Goal: Task Accomplishment & Management: Manage account settings

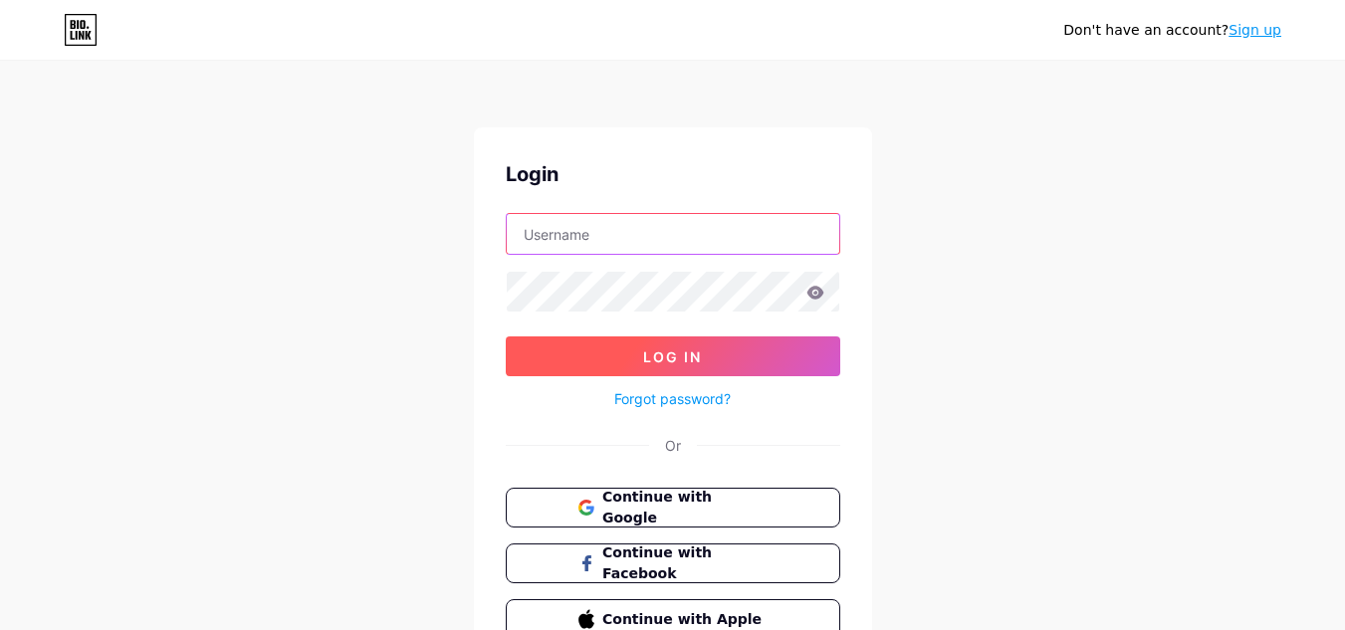
type input "[EMAIL_ADDRESS][DOMAIN_NAME]"
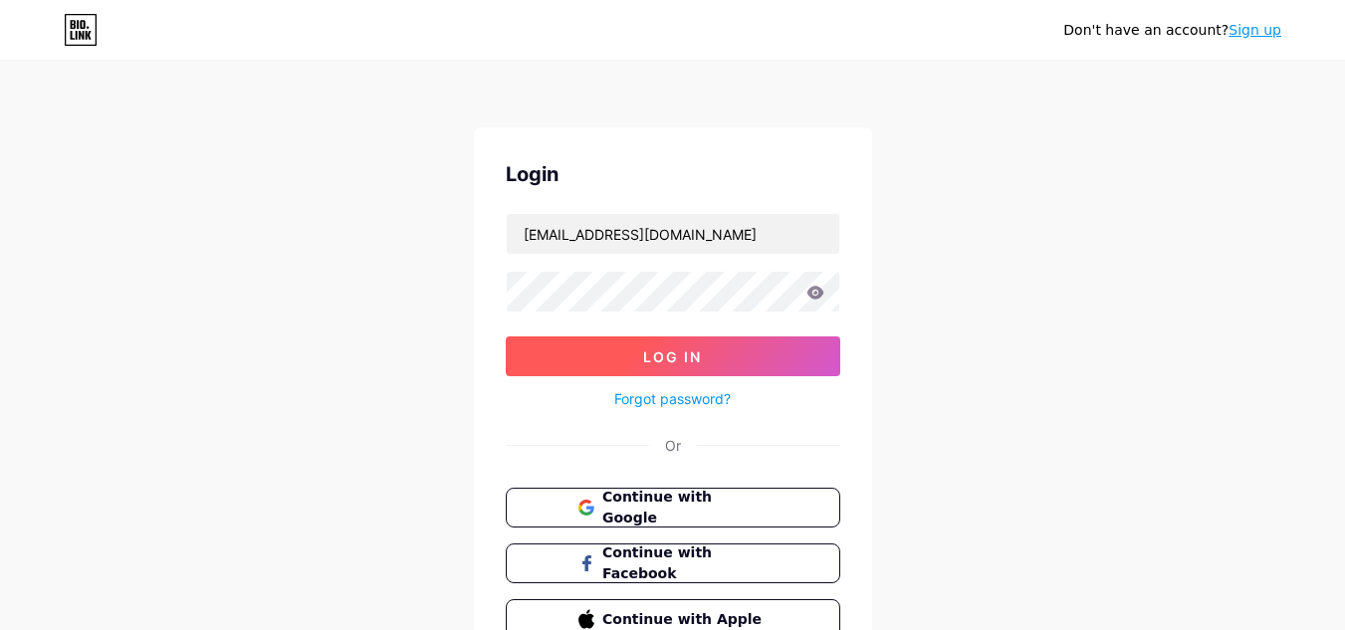
click at [696, 357] on span "Log In" at bounding box center [672, 357] width 59 height 17
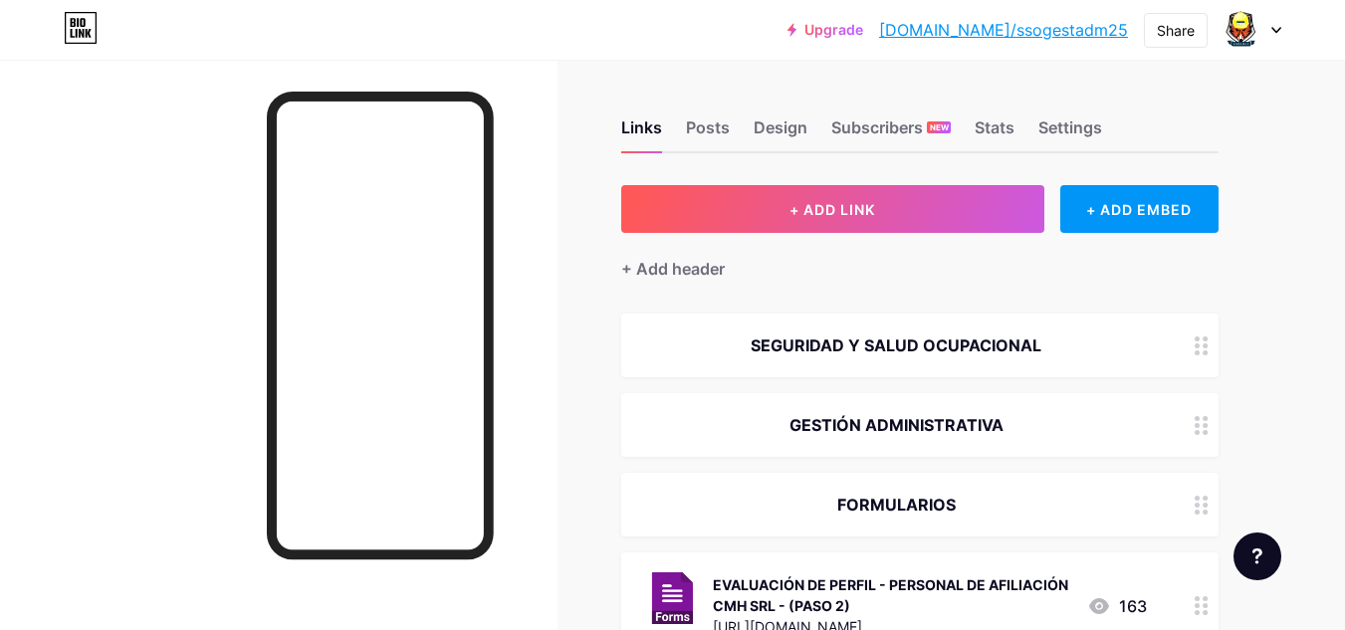
click at [696, 357] on div "SEGURIDAD Y SALUD OCUPACIONAL" at bounding box center [919, 346] width 597 height 64
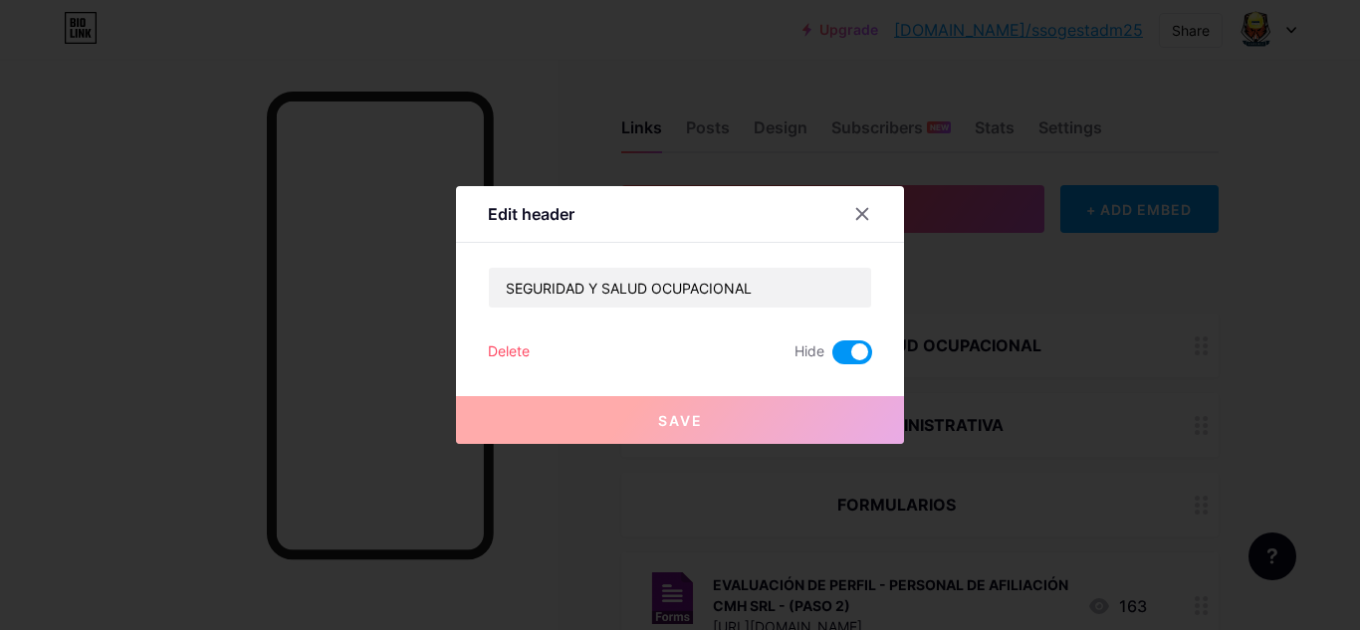
click at [854, 218] on icon at bounding box center [862, 214] width 16 height 16
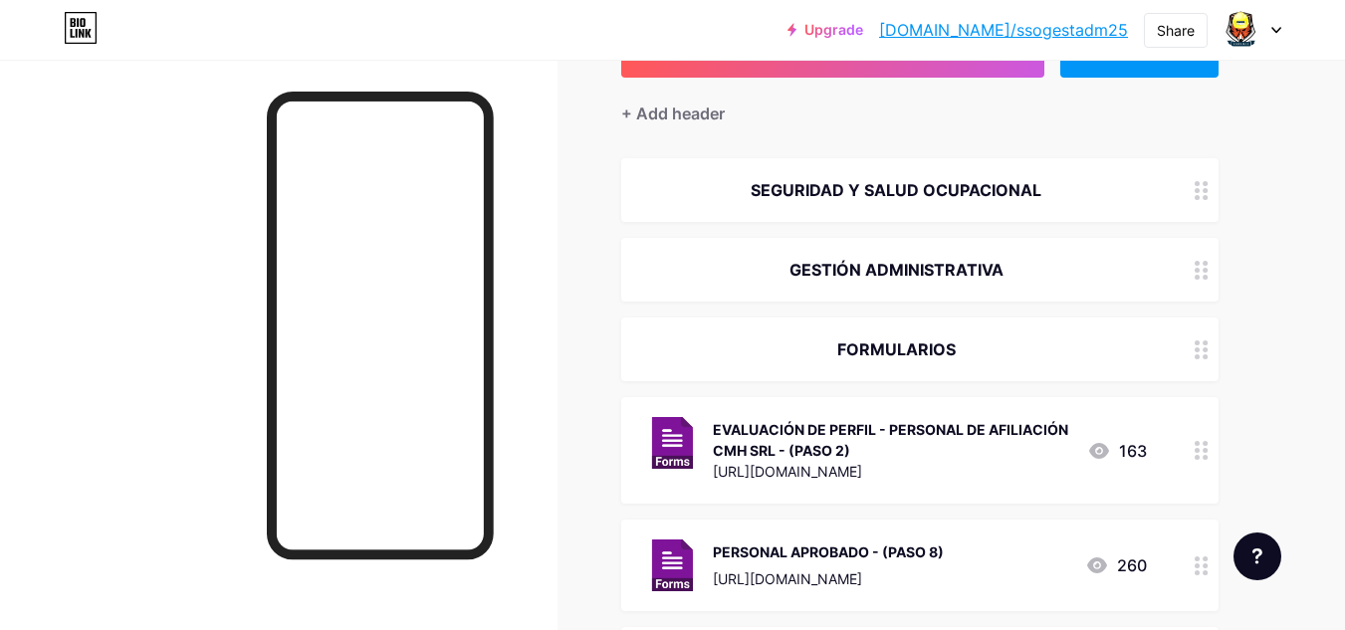
scroll to position [158, 0]
